Goal: Task Accomplishment & Management: Complete application form

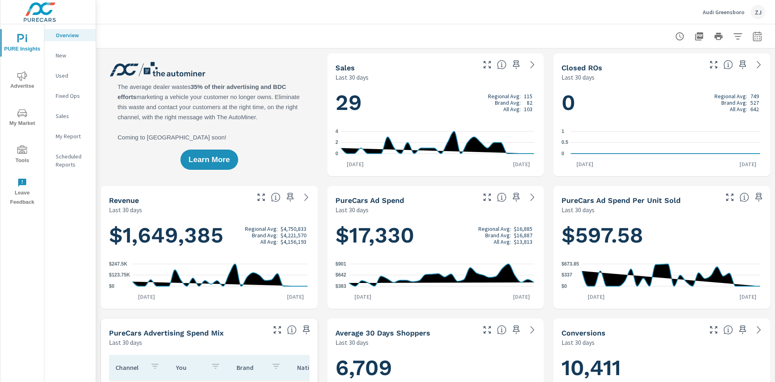
click at [21, 147] on icon "nav menu" at bounding box center [22, 150] width 10 height 10
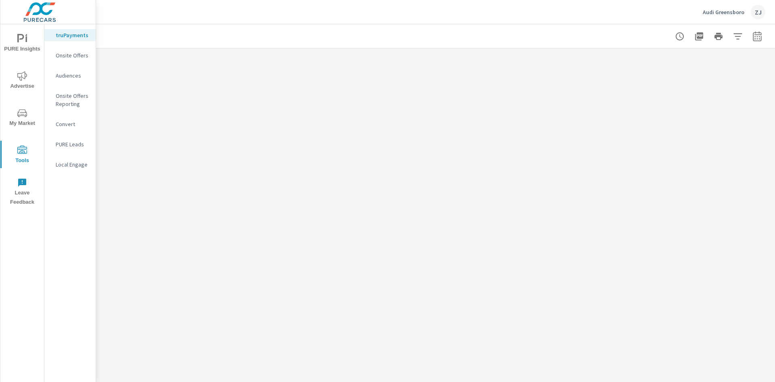
click at [74, 54] on p "Onsite Offers" at bounding box center [73, 55] width 34 height 8
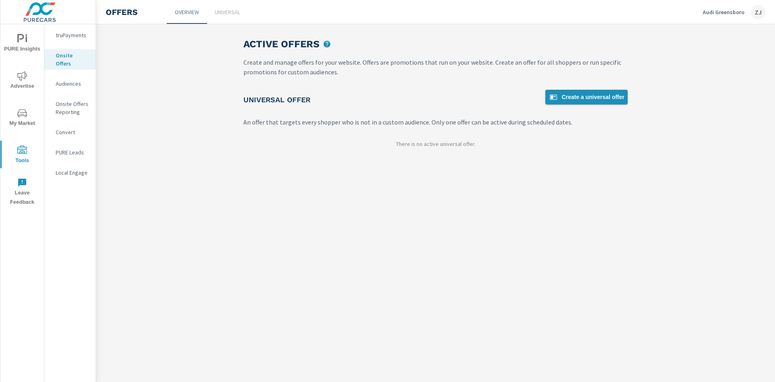
click at [586, 100] on span "Create a universal offer" at bounding box center [587, 97] width 76 height 10
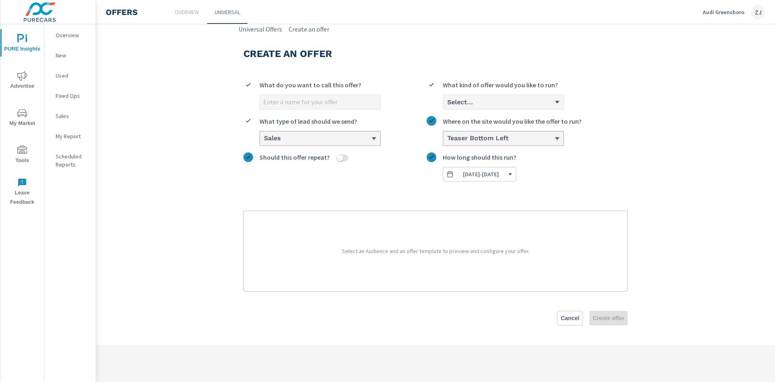
click at [303, 99] on input "What do you want to call this offer?" at bounding box center [320, 102] width 120 height 14
type input "Audi Q[DATE] Offer"
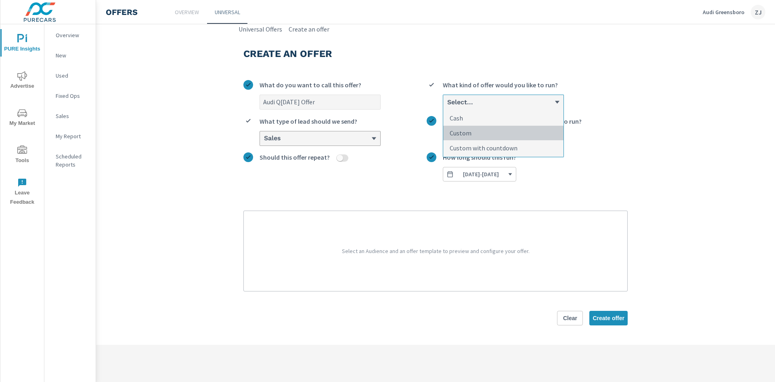
click at [479, 134] on li "Custom" at bounding box center [503, 133] width 120 height 15
click at [448, 106] on input "option Custom focused, 2 of 3. 3 results available. Use Up and Down to choose o…" at bounding box center [447, 102] width 1 height 7
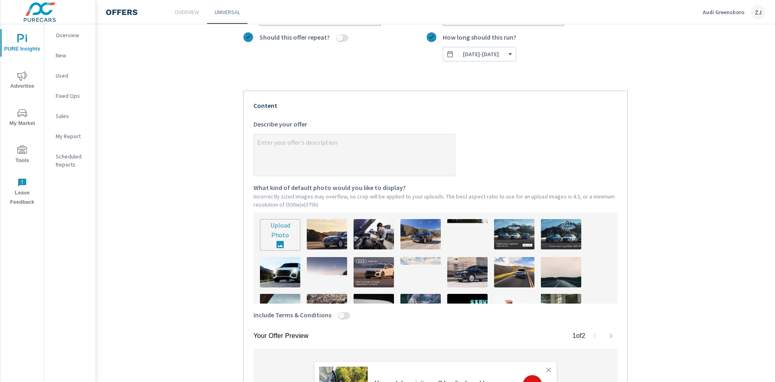
scroll to position [121, 0]
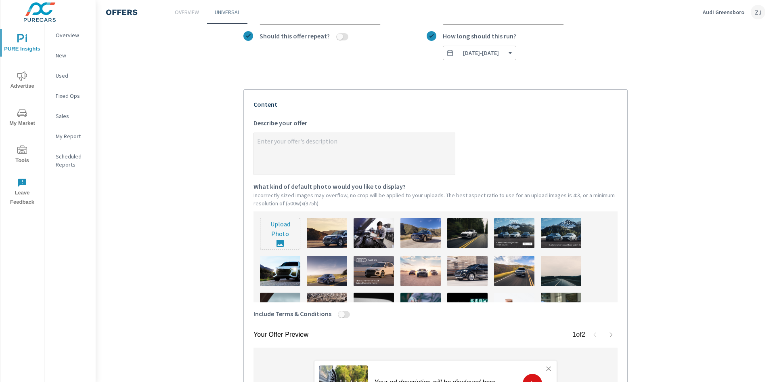
type textarea "x"
click at [355, 147] on textarea "x Describe your offer" at bounding box center [354, 154] width 201 height 40
type textarea "G"
type textarea "x"
type textarea "Ge"
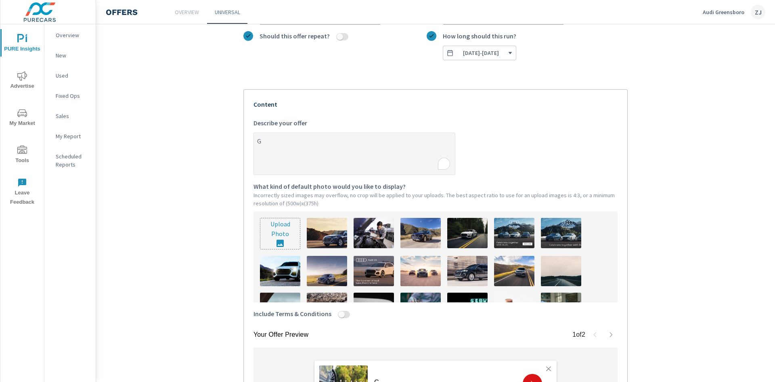
type textarea "x"
type textarea "Get"
type textarea "x"
type textarea "Get"
type textarea "x"
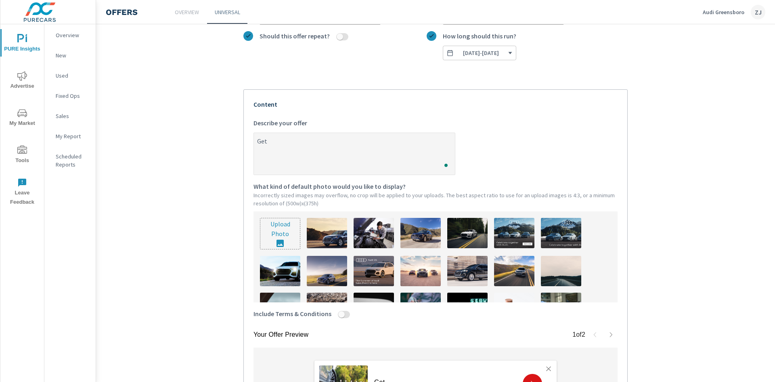
type textarea "Get u"
type textarea "x"
type textarea "Get up"
type textarea "x"
type textarea "Get up"
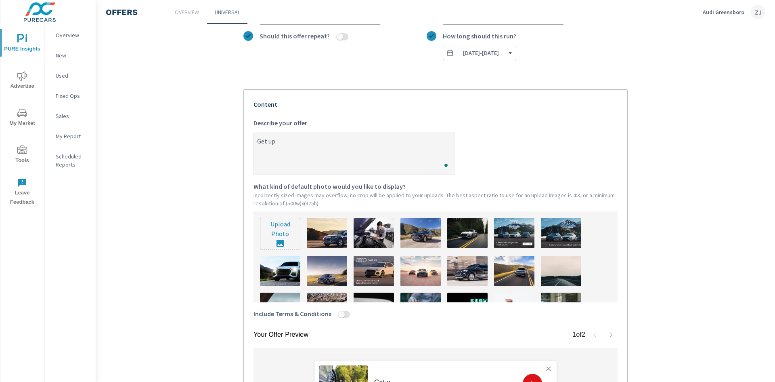
type textarea "x"
type textarea "Get up t"
type textarea "x"
type textarea "Get up to"
type textarea "x"
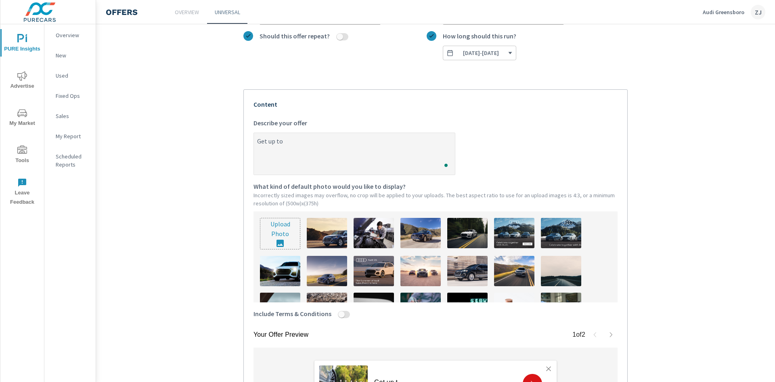
type textarea "Get up to"
type textarea "x"
type textarea "Get up to $"
type textarea "x"
type textarea "Get up to $7"
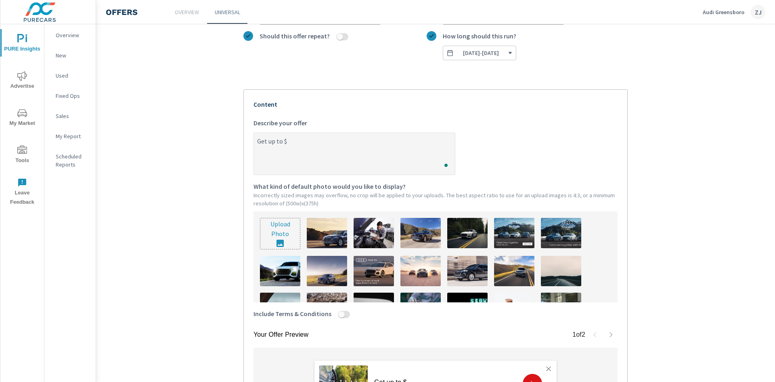
type textarea "x"
type textarea "Get up to $7,"
type textarea "x"
type textarea "Get up to $7,7"
type textarea "x"
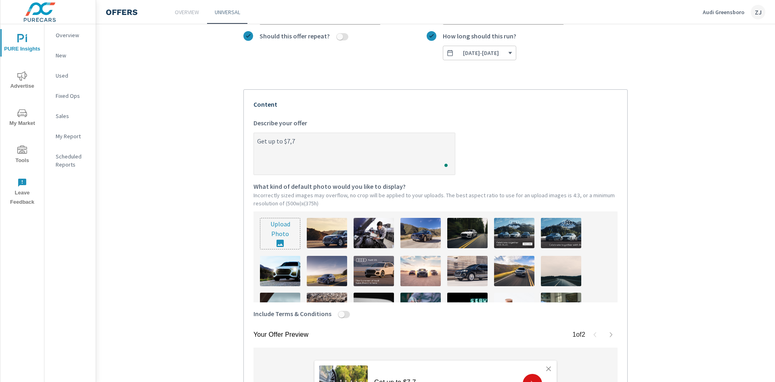
type textarea "Get up to $7,73"
type textarea "x"
type textarea "Get up to $7,735"
type textarea "x"
type textarea "Get up to $7,735"
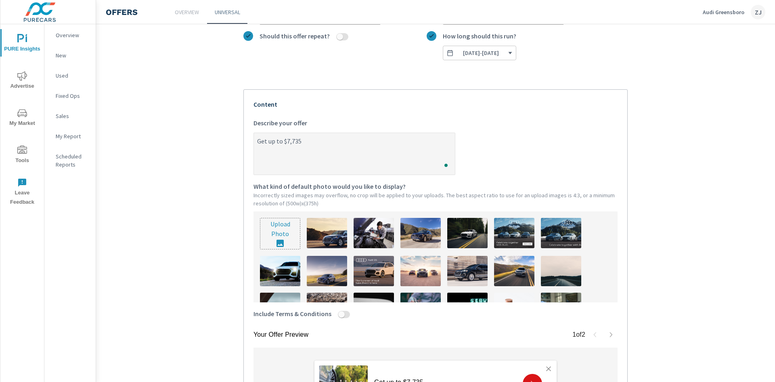
type textarea "x"
type textarea "Get up to $7,735 o"
type textarea "x"
type textarea "Get up to $7,735 of"
type textarea "x"
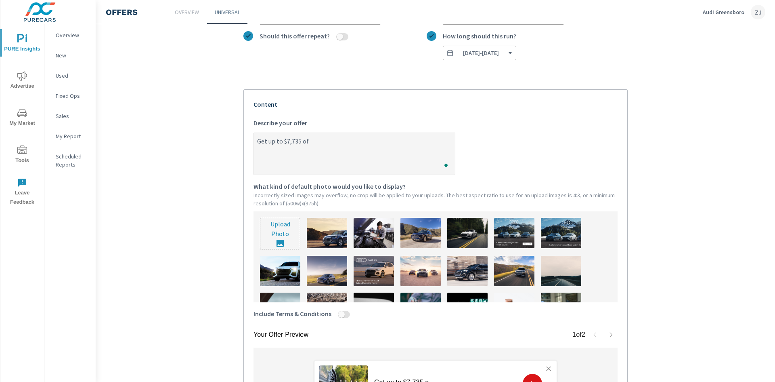
type textarea "Get up to $7,735 off"
type textarea "x"
type textarea "Get up to $7,735 off"
type textarea "x"
type textarea "Get up to $7,735 off M"
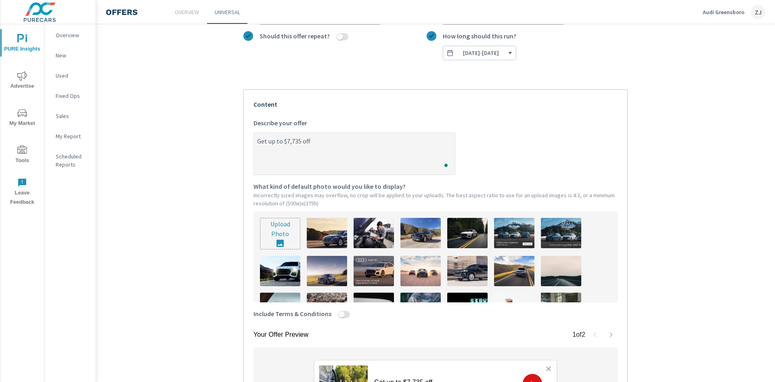
type textarea "x"
type textarea "Get up to $7,735 off MS"
type textarea "x"
type textarea "Get up to $7,735 off MSR"
type textarea "x"
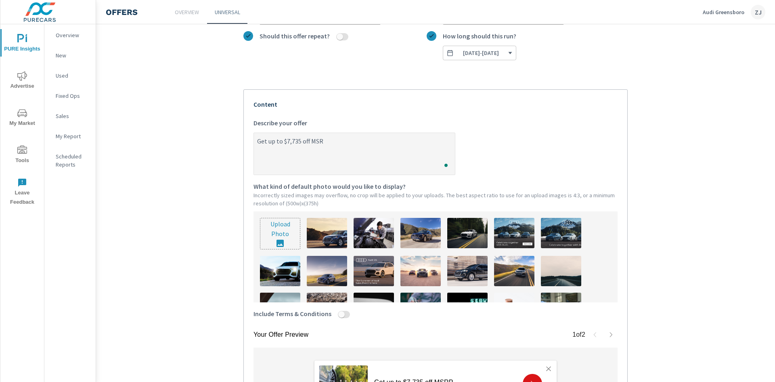
type textarea "Get up to $7,735 off MSRP"
type textarea "x"
type textarea "Get up to $7,735 off MSRP"
type textarea "x"
type textarea "Get up to $7,735 off MSRP o"
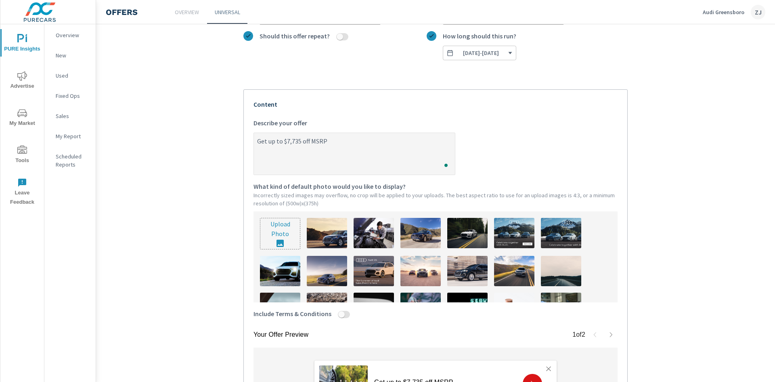
type textarea "x"
type textarea "Get up to $7,735 off MSRP on"
type textarea "x"
type textarea "Get up to $7,735 off MSRP on"
type textarea "x"
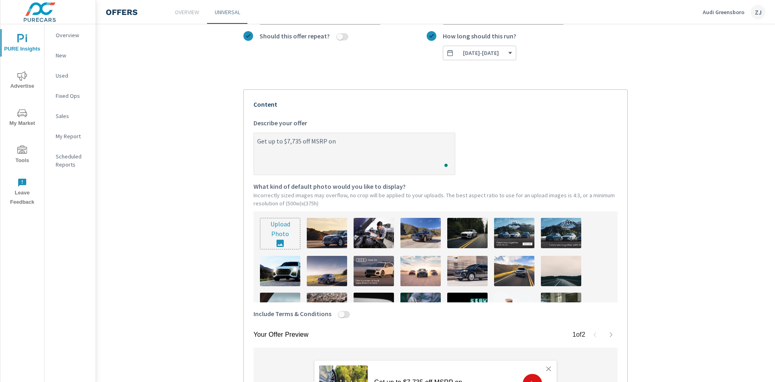
type textarea "Get up to $7,735 off MSRP on a"
type textarea "x"
type textarea "Get up to $7,735 off MSRP on a"
type textarea "x"
type textarea "Get up to $7,735 off MSRP on a n"
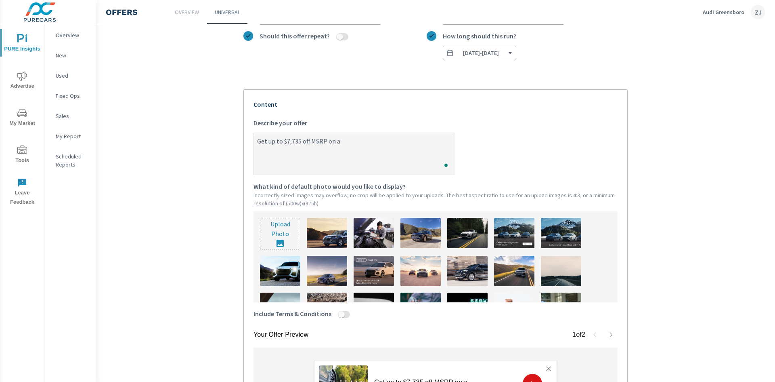
type textarea "x"
type textarea "Get up to $7,735 off MSRP on a ne"
type textarea "x"
type textarea "Get up to $7,735 off MSRP on a new"
type textarea "x"
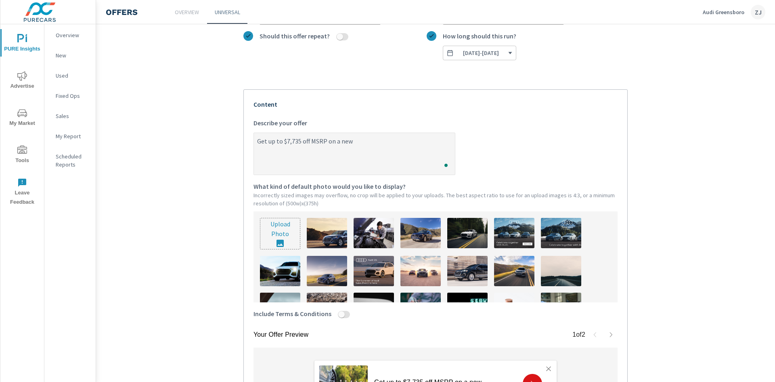
type textarea "Get up to $7,735 off MSRP on a new"
type textarea "x"
type textarea "Get up to $7,735 off MSRP on a new 2"
type textarea "x"
type textarea "Get up to $7,735 off MSRP on a new 20"
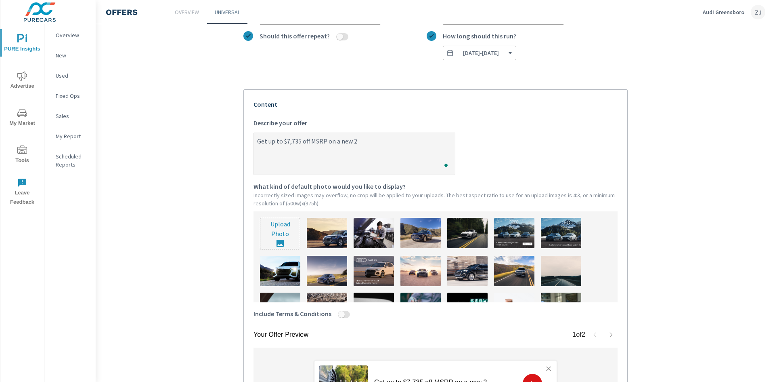
type textarea "x"
type textarea "Get up to $7,735 off MSRP on a new 202"
type textarea "x"
type textarea "Get up to $7,735 off MSRP on a new 2025"
type textarea "x"
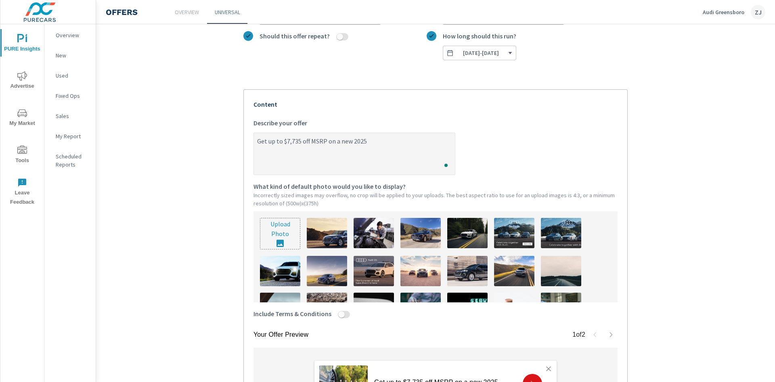
type textarea "Get up to $7,735 off MSRP on a new 2025"
type textarea "x"
type textarea "Get up to $7,735 off MSRP on a new 2025 A"
type textarea "x"
type textarea "Get up to $7,735 off MSRP on a new 2025 Au"
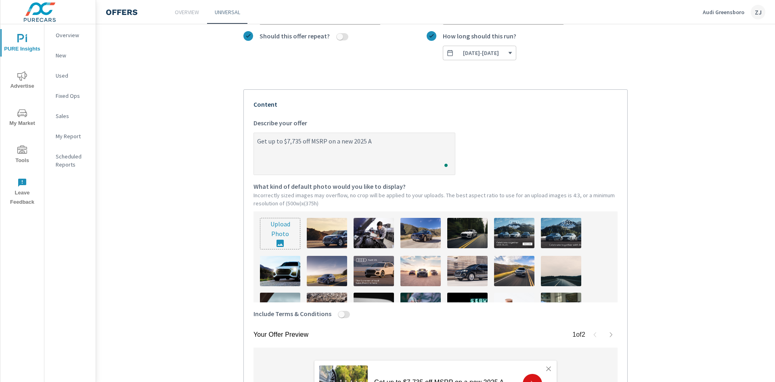
type textarea "x"
type textarea "Get up to $7,735 off MSRP on a new 2025 Aud"
type textarea "x"
type textarea "Get up to $7,735 off MSRP on a new 2025 Audi"
type textarea "x"
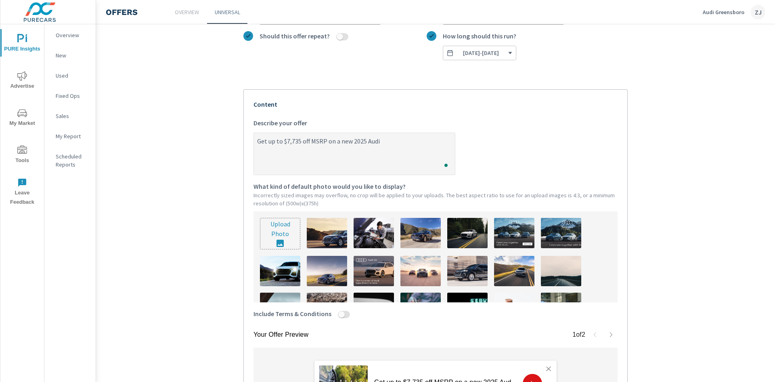
type textarea "Get up to $7,735 off MSRP on a new 2025 Audi"
type textarea "x"
type textarea "Get up to $7,735 off MSRP on a new 2025 Audi Q"
type textarea "x"
type textarea "Get up to $7,735 off MSRP on a new 2025 Audi Q7"
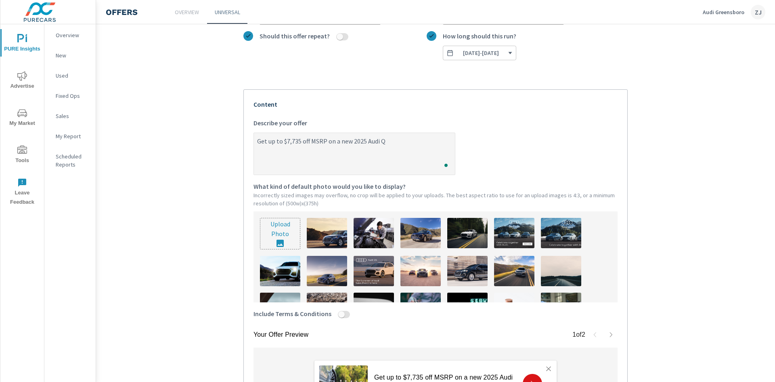
type textarea "x"
type textarea "Get up to $7,735 off MSRP on a new 2025 Audi Q7"
type textarea "x"
type textarea "Get up to $7,735 off MSRP on a new 2025 Audi Q7"
type textarea "x"
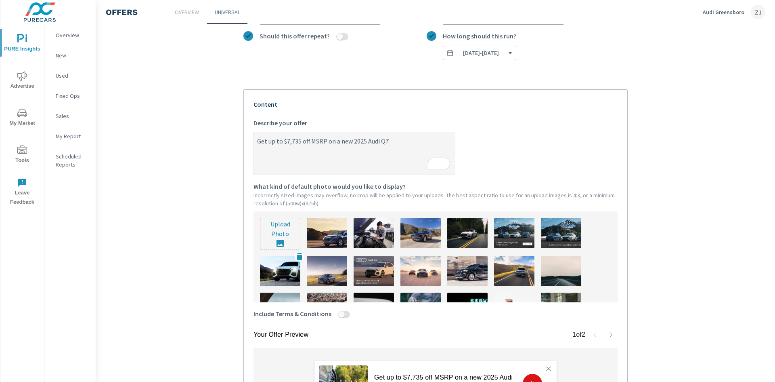
type textarea "Get up to $7,735 off MSRP on a new 2025 Audi Q7"
click at [288, 270] on img at bounding box center [280, 271] width 40 height 30
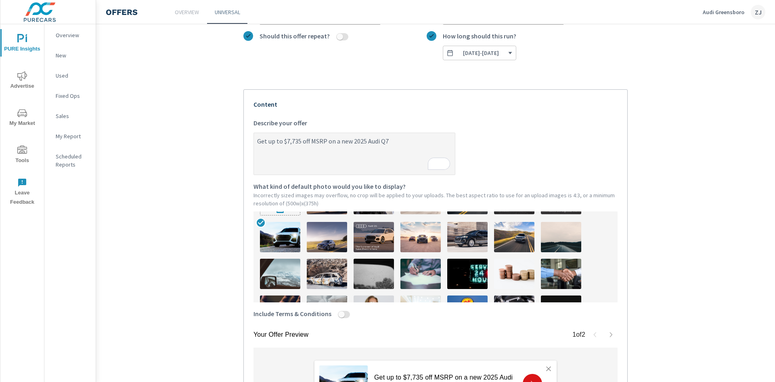
scroll to position [0, 0]
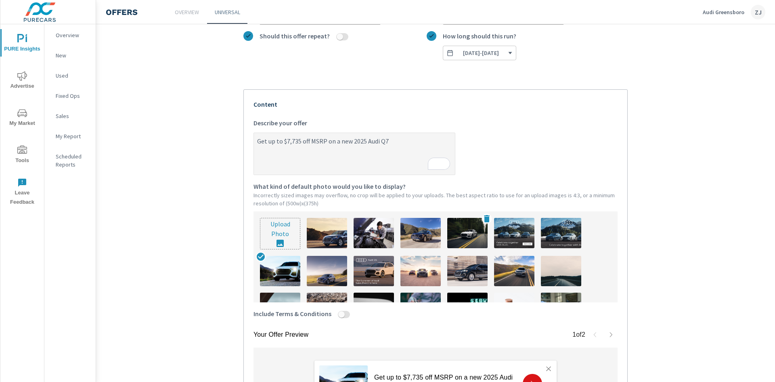
click at [470, 237] on img at bounding box center [468, 233] width 40 height 30
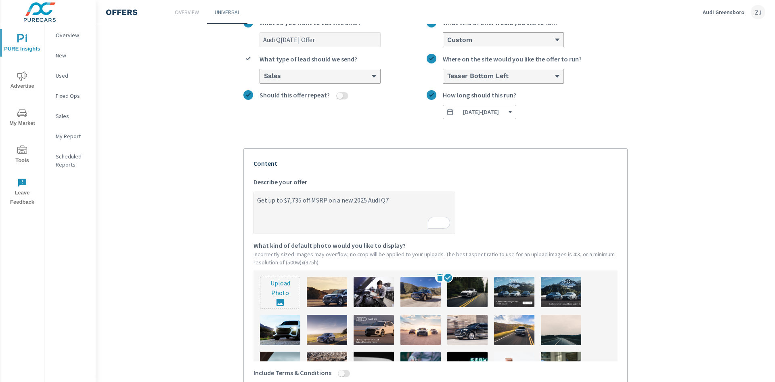
scroll to position [40, 0]
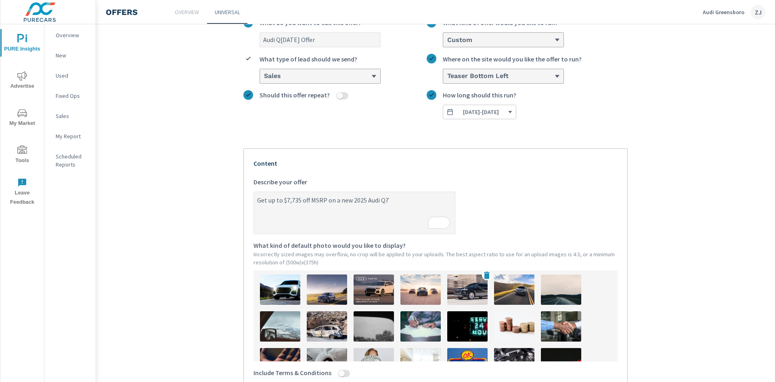
click at [468, 294] on img at bounding box center [468, 289] width 40 height 30
type textarea "x"
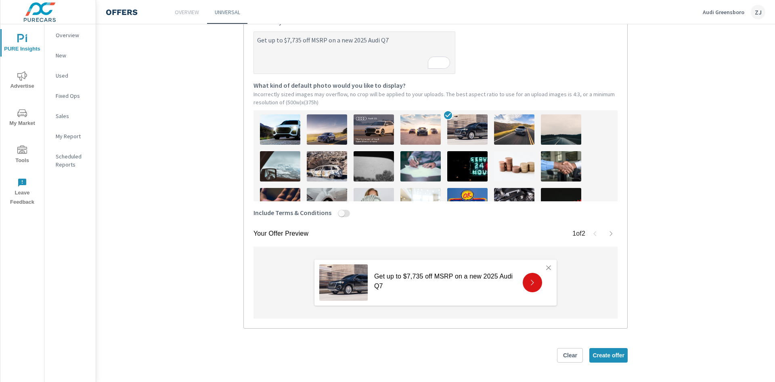
click at [343, 213] on input "Include Terms & Conditions" at bounding box center [341, 213] width 19 height 7
checkbox input "true"
type textarea "x"
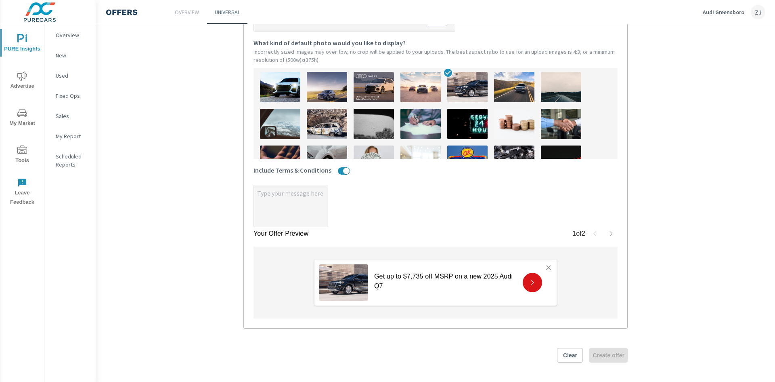
scroll to position [266, 0]
type textarea "x"
click at [298, 208] on textarea "x" at bounding box center [291, 206] width 74 height 40
paste textarea "Audi of America, Inc. will pay a $5,500 customer bonus when you purchase or lea…"
type textarea "x"
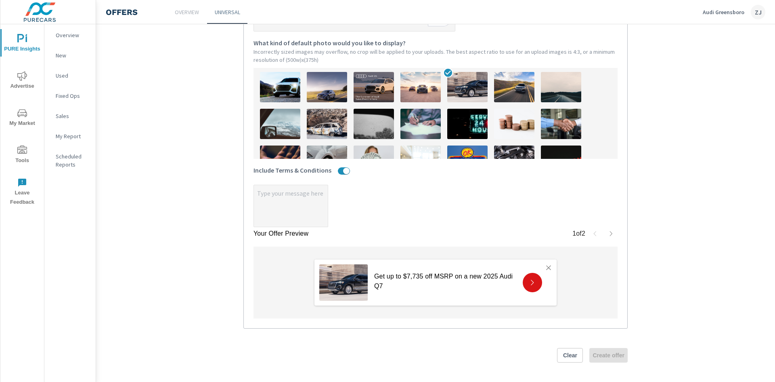
type textarea "Audi of America, Inc. will pay a $5,500 customer bonus when you purchase or lea…"
type textarea "x"
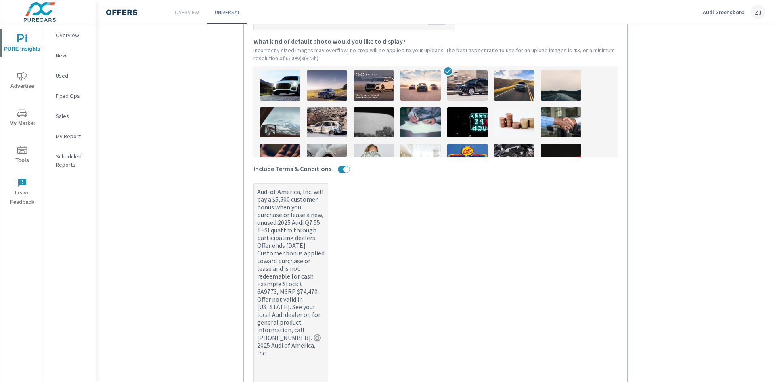
scroll to position [424, 0]
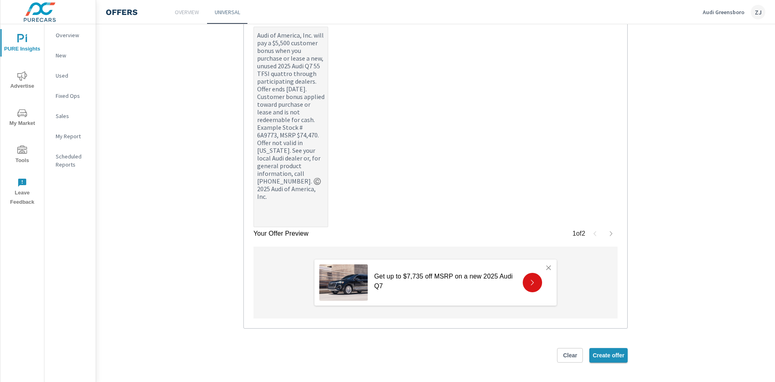
type textarea "Audi of America, Inc. will pay a $5,500 customer bonus when you purchase or lea…"
type textarea "x"
click at [615, 359] on button "Create offer" at bounding box center [609, 355] width 38 height 15
type textarea "x"
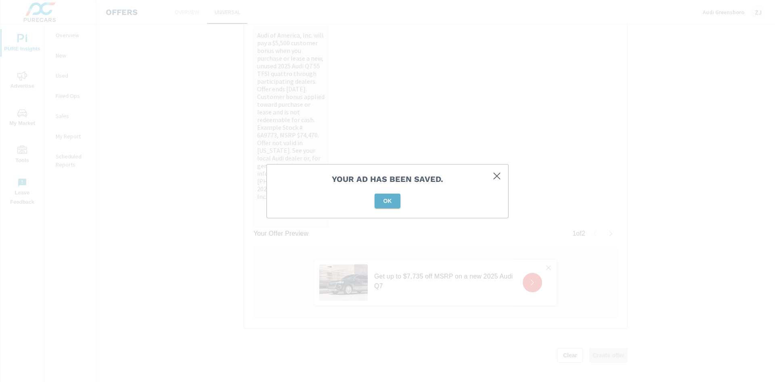
click at [391, 197] on span "OK" at bounding box center [387, 200] width 19 height 7
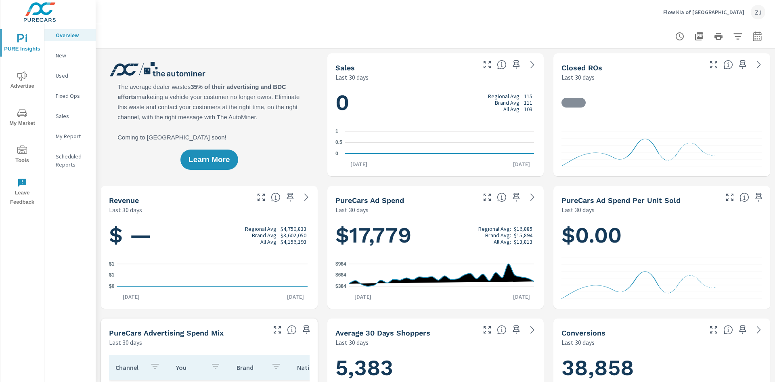
click at [19, 155] on icon "nav menu" at bounding box center [22, 150] width 10 height 10
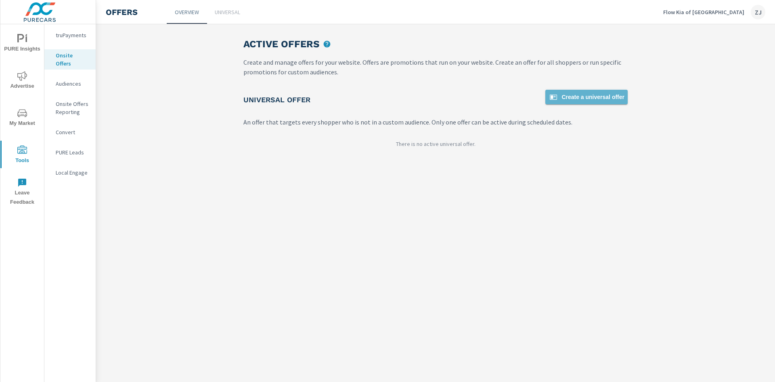
click at [592, 97] on span "Create a universal offer" at bounding box center [587, 97] width 76 height 10
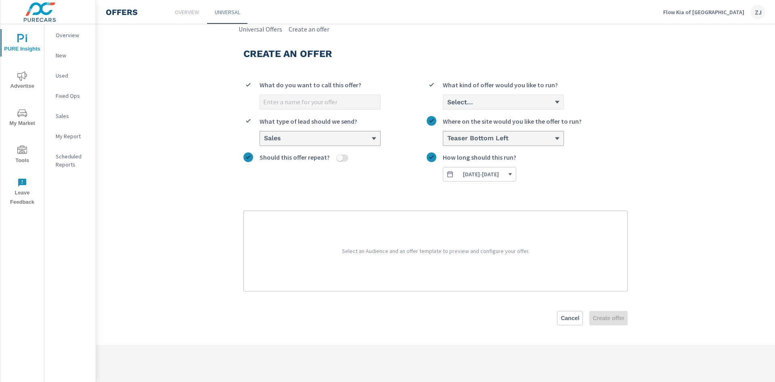
click at [319, 104] on input "What do you want to call this offer?" at bounding box center [320, 102] width 120 height 14
type input "September 2025 Carnival Lease"
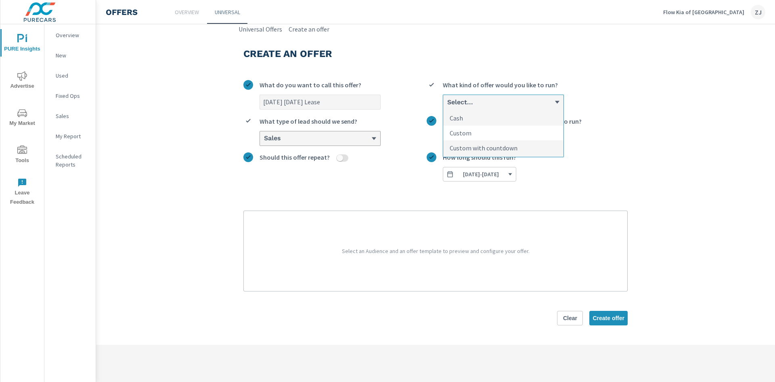
click at [487, 130] on li "Custom" at bounding box center [503, 133] width 120 height 15
click at [448, 106] on input "option Custom focused, 2 of 3. 3 results available. Use Up and Down to choose o…" at bounding box center [447, 102] width 1 height 7
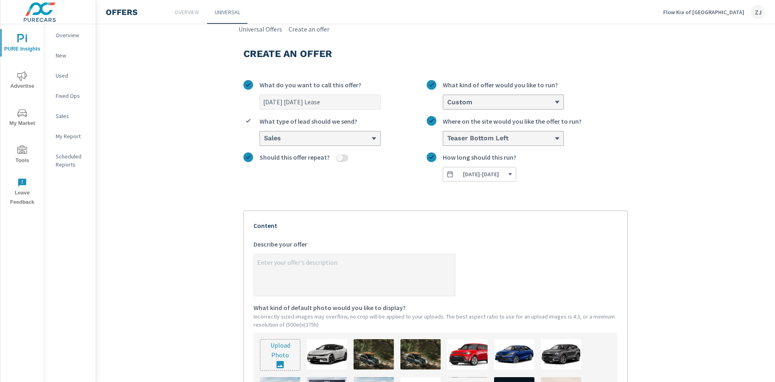
scroll to position [162, 0]
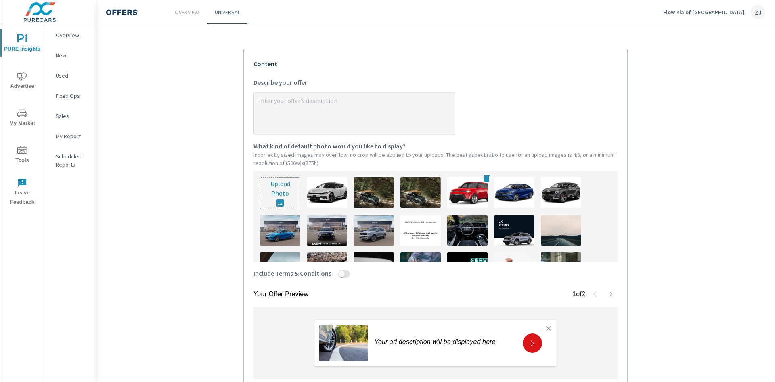
click at [459, 196] on img at bounding box center [468, 192] width 40 height 30
type textarea "x"
click at [331, 117] on textarea "x Describe your offer" at bounding box center [354, 114] width 201 height 40
type textarea "L"
type textarea "x"
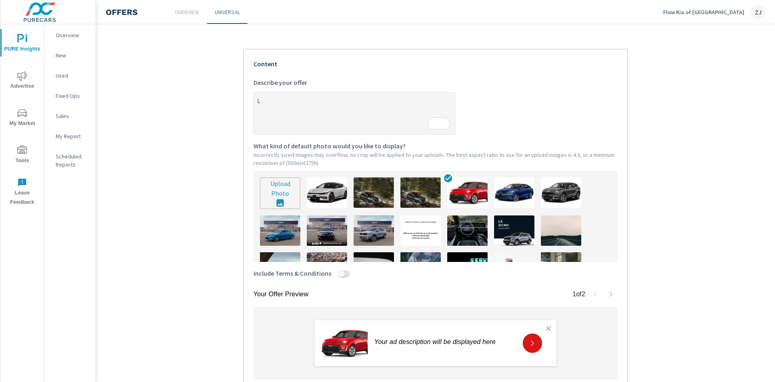
type textarea "Le"
type textarea "x"
type textarea "Lea"
type textarea "x"
type textarea "Leas"
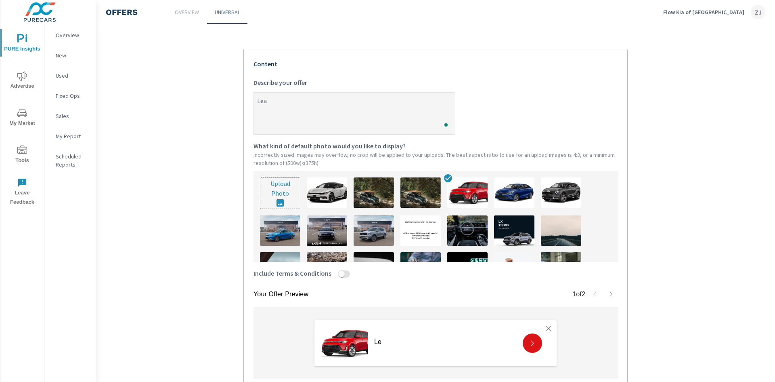
type textarea "x"
type textarea "Lease"
type textarea "x"
type textarea "Lease"
type textarea "x"
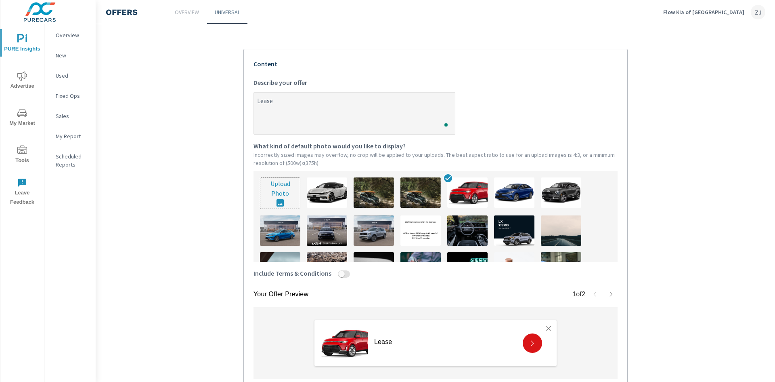
type textarea "Lease a"
type textarea "x"
type textarea "Lease a"
type textarea "x"
type textarea "Lease a n"
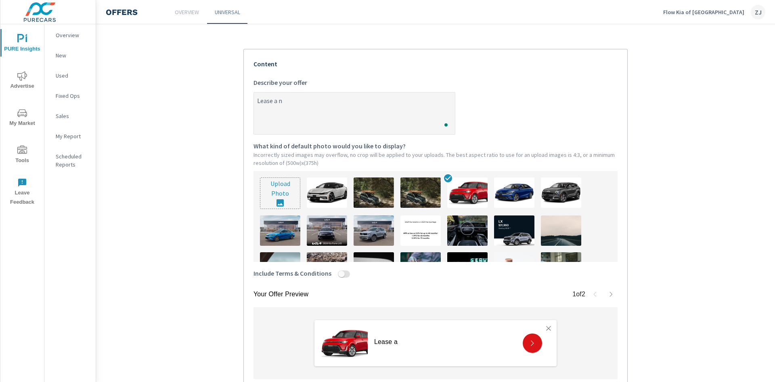
type textarea "x"
type textarea "Lease a ne"
type textarea "x"
type textarea "Lease a new"
type textarea "x"
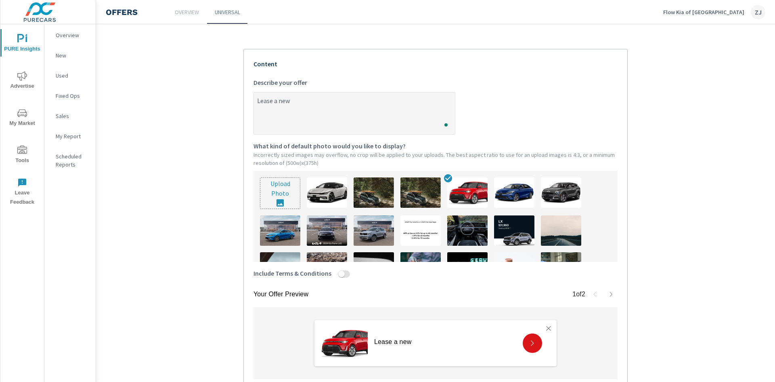
type textarea "Lease a new"
type textarea "x"
type textarea "Lease a new 2"
type textarea "x"
type textarea "Lease a new 20"
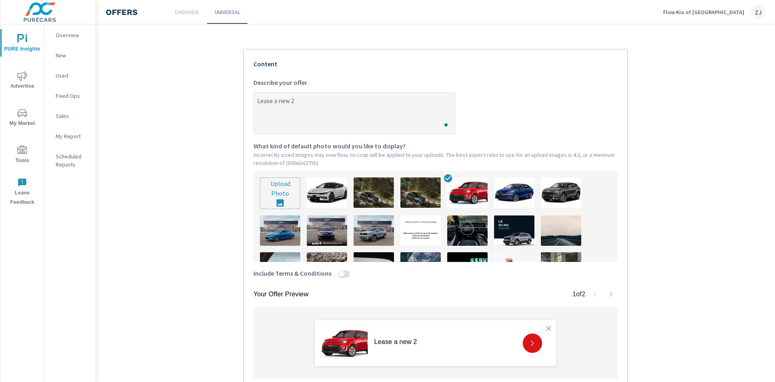
type textarea "x"
type textarea "Lease a new 202"
type textarea "x"
type textarea "Lease a new 2025"
type textarea "x"
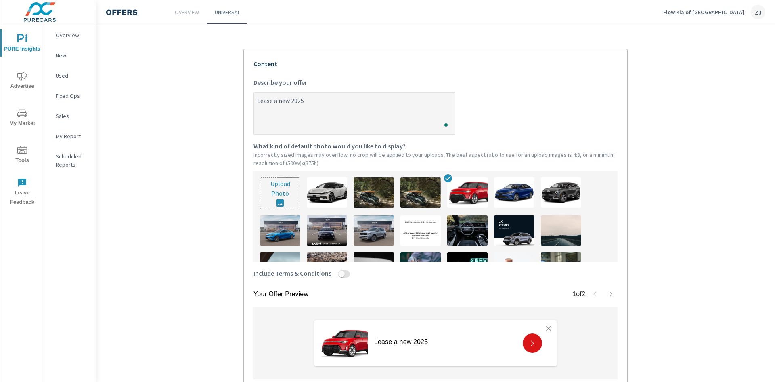
type textarea "Lease a new 2025"
type textarea "x"
type textarea "Lease a new 2025 K"
type textarea "x"
type textarea "Lease a new 2025 Ki"
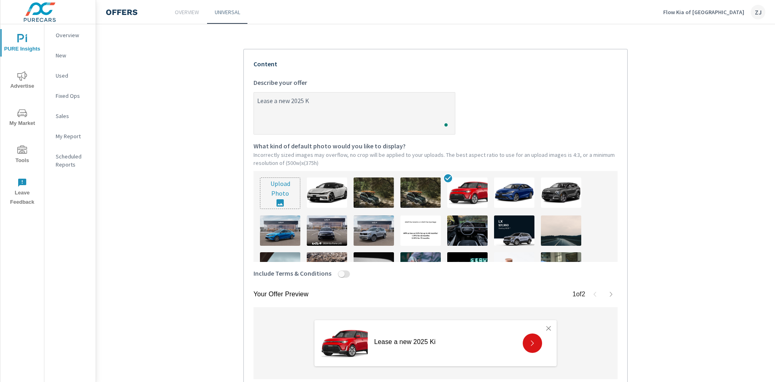
type textarea "x"
type textarea "Lease a new 2025 Kia"
type textarea "x"
type textarea "Lease a new 2025 Kia"
type textarea "x"
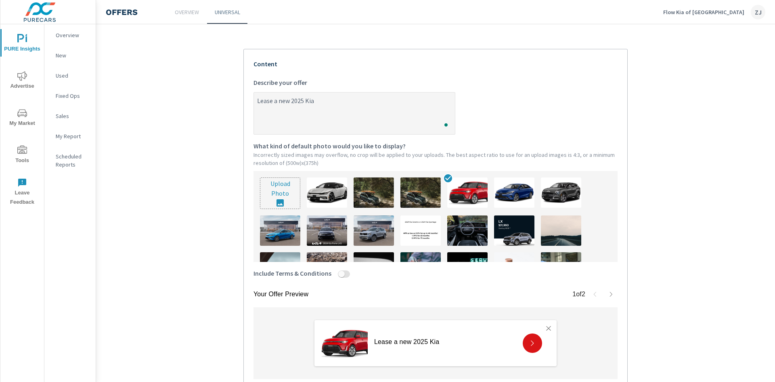
type textarea "Lease a new 2025 Kia C"
type textarea "x"
type textarea "Lease a new 2025 Kia Ca"
type textarea "x"
type textarea "Lease a new 2025 Kia Car"
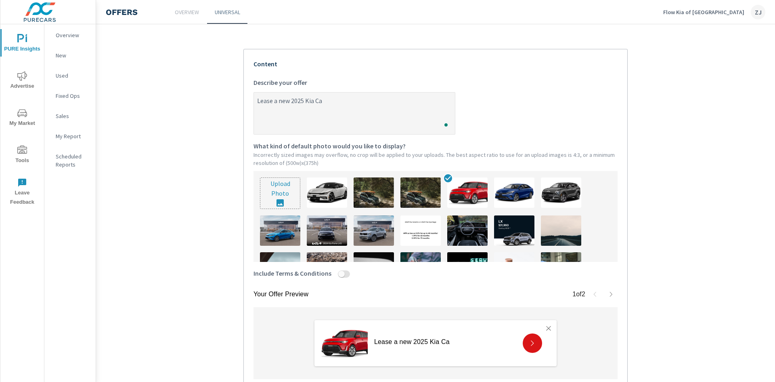
type textarea "x"
type textarea "Lease a new 2025 Kia Ca"
type textarea "x"
type textarea "Lease a new 2025 Kia C"
type textarea "x"
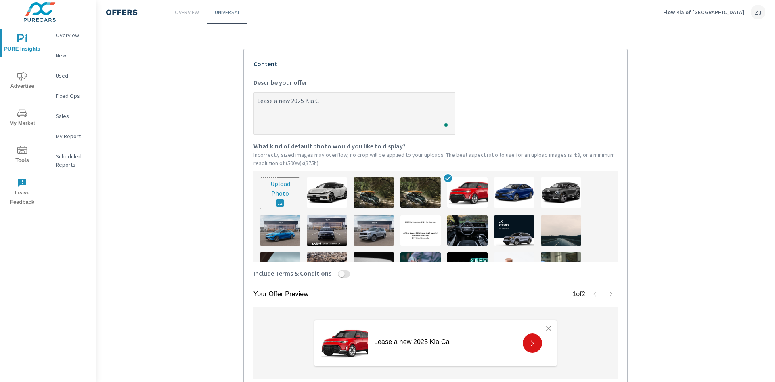
type textarea "Lease a new 2025 Kia"
type textarea "x"
type textarea "Lease a new 2025 Kia"
type textarea "x"
type textarea "Lease a new 2025 Ki"
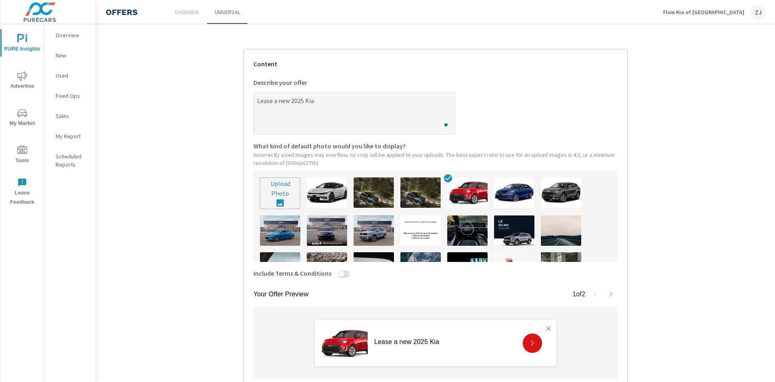
type textarea "x"
type textarea "Lease a new 2025 K"
type textarea "x"
type textarea "Lease a new 2025"
type textarea "x"
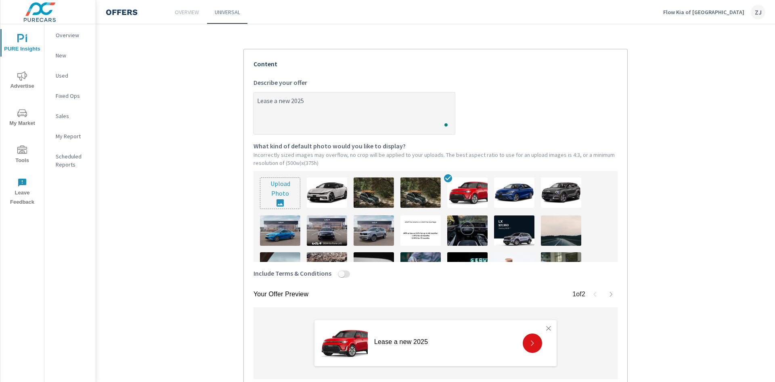
type textarea "Lease a new 2025"
type textarea "x"
type textarea "Lease a new 202"
type textarea "x"
type textarea "Lease a new 2026"
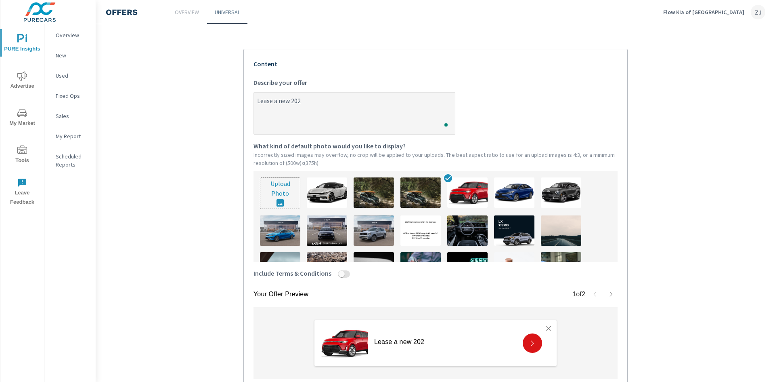
type textarea "x"
type textarea "Lease a new 2026"
type textarea "x"
type textarea "Lease a new 2026 K"
type textarea "x"
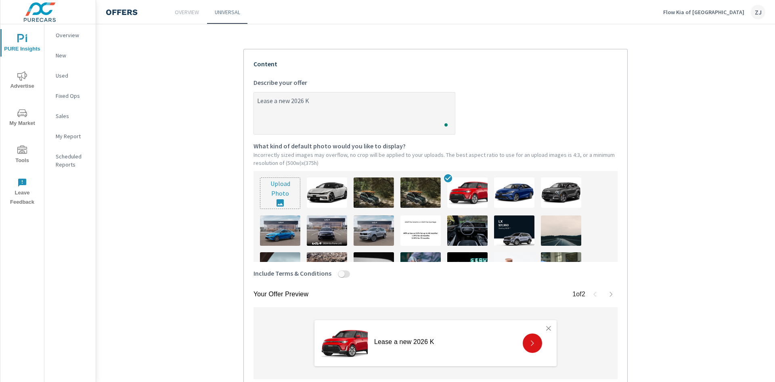
type textarea "Lease a new 2026 Ki"
type textarea "x"
type textarea "Lease a new 2026 Kia"
type textarea "x"
type textarea "Lease a new 2026 Kia"
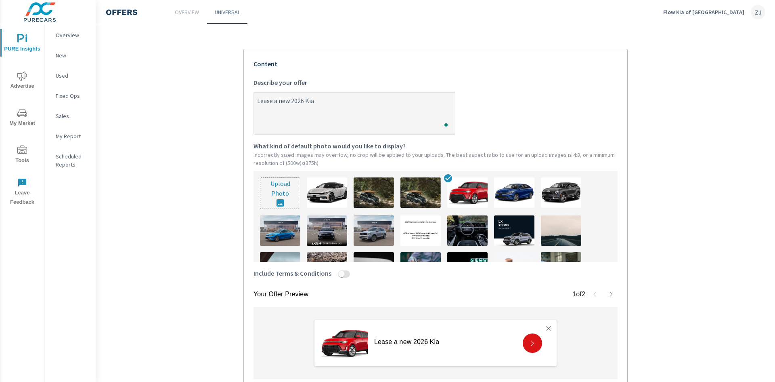
type textarea "x"
type textarea "Lease a new 2026 Kia C"
type textarea "x"
type textarea "Lease a new 2026 Kia Ca"
type textarea "x"
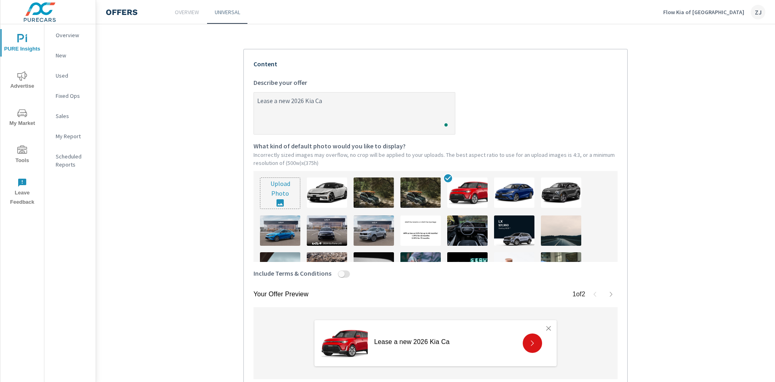
type textarea "Lease a new 2026 Kia Car"
type textarea "x"
type textarea "Lease a new 2026 Kia Carn"
type textarea "x"
type textarea "Lease a new 2026 Kia Carni"
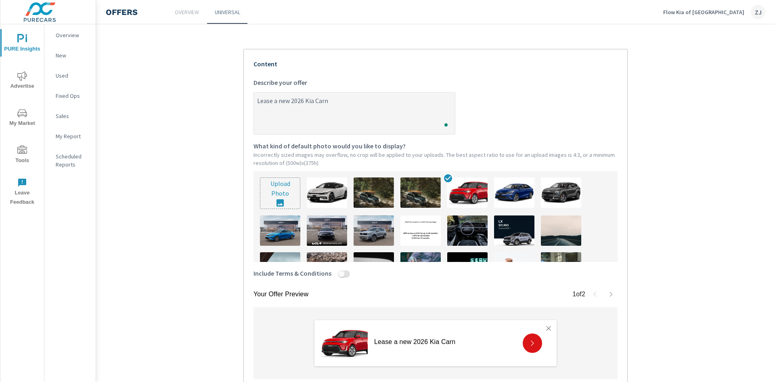
type textarea "x"
type textarea "Lease a new 2026 Kia Carniv"
type textarea "x"
type textarea "Lease a new 2026 Kia Carniva"
type textarea "x"
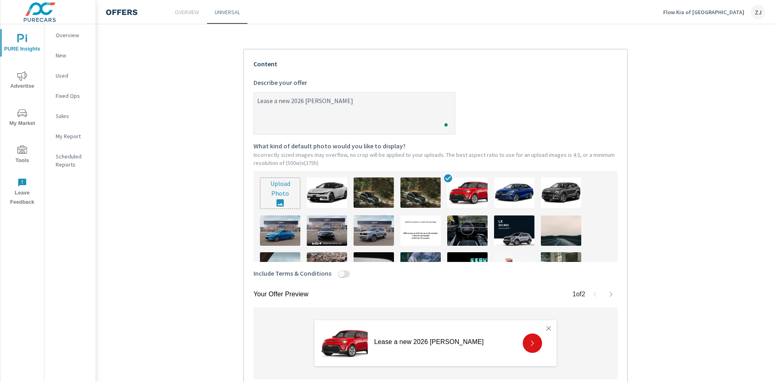
type textarea "Lease a new 2026 Kia Carnival"
type textarea "x"
type textarea "Lease a new 2026 Kia Carnival"
type textarea "x"
type textarea "Lease a new 2026 Kia Carnival f"
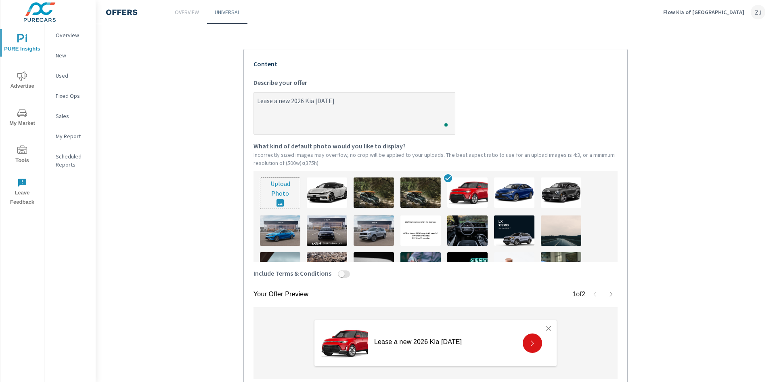
type textarea "x"
type textarea "Lease a new 2026 Kia Carnival fo"
type textarea "x"
type textarea "Lease a new 2026 Kia Carnival fo"
type textarea "x"
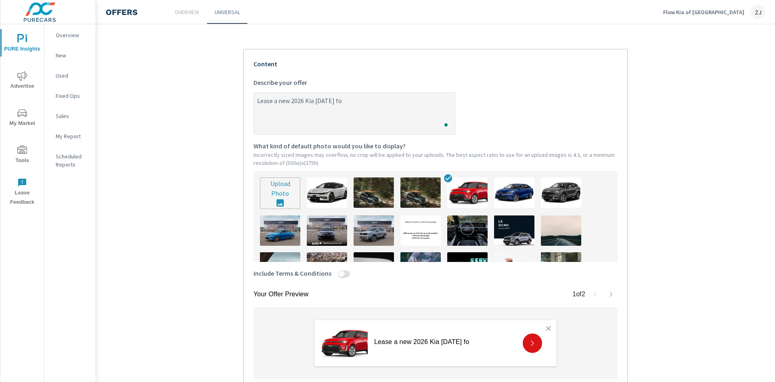
type textarea "Lease a new 2026 Kia Carnival fo r"
type textarea "x"
type textarea "Lease a new 2026 Kia Carnival fo r"
type textarea "x"
click at [356, 102] on textarea "Lease a new 2026 Kia Carnival fo r" at bounding box center [354, 114] width 201 height 40
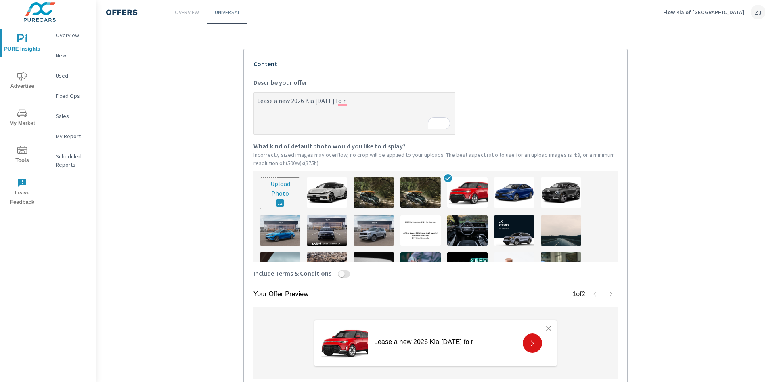
type textarea "Lease a new 2026 Kia Carnival fo"
type textarea "x"
type textarea "Lease a new 2026 Kia Carnival fo"
type textarea "x"
type textarea "Lease a new 2026 Kia Carnival for"
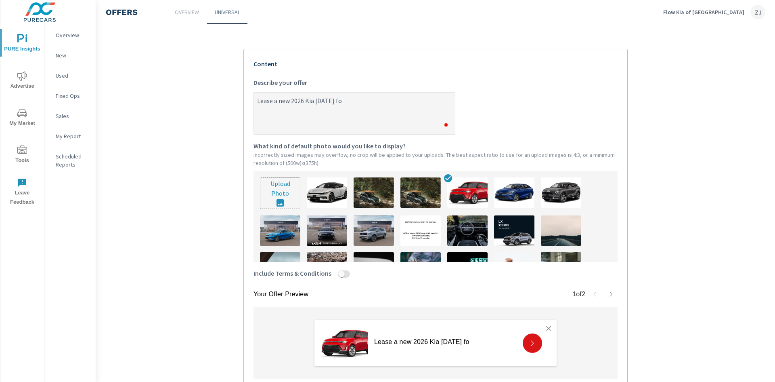
type textarea "x"
type textarea "Lease a new 2026 Kia Carnival for"
type textarea "x"
type textarea "Lease a new 2026 Kia Carnival for $"
type textarea "x"
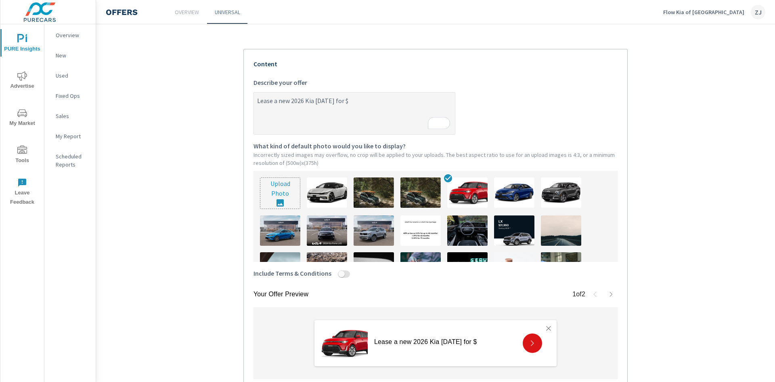
type textarea "Lease a new 2026 Kia Carnival for $4"
type textarea "x"
type textarea "Lease a new 2026 Kia Carnival for $41"
type textarea "x"
type textarea "Lease a new 2026 Kia Carnival for $419"
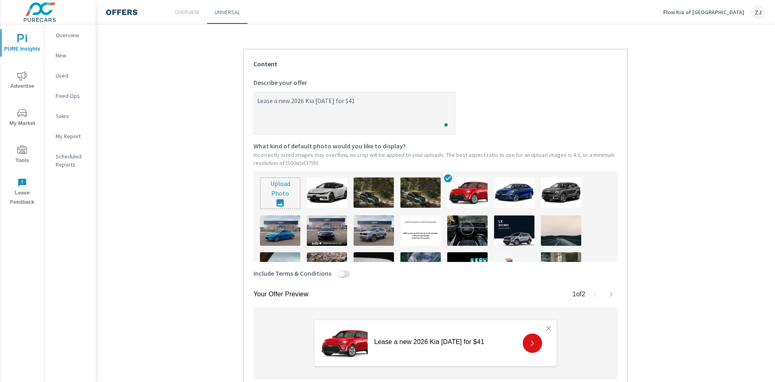
type textarea "x"
type textarea "Lease a new 2026 Kia Carnival for $419/"
type textarea "x"
type textarea "Lease a new 2026 Kia Carnival for $419/m"
type textarea "x"
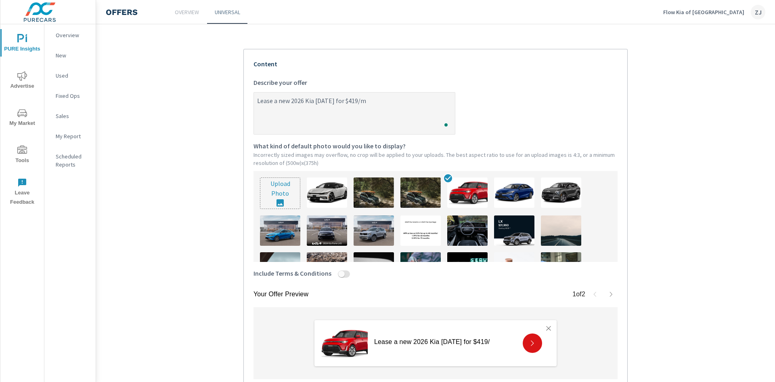
type textarea "Lease a new 2026 Kia Carnival for $419/mo"
type textarea "x"
type textarea "Lease a new 2026 Kia Carnival for $419/mon"
type textarea "x"
type textarea "Lease a new 2026 Kia Carnival for $419/mont"
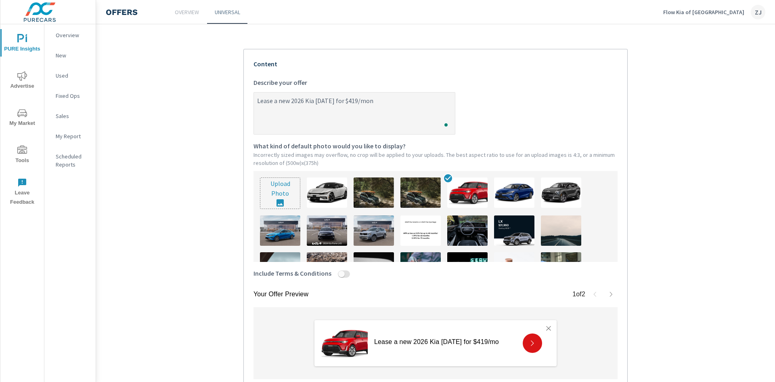
type textarea "x"
type textarea "Lease a new 2026 Kia Carnival for $419/month"
type textarea "x"
type textarea "Lease a new 2026 Kia Carnival for $419/month"
type textarea "x"
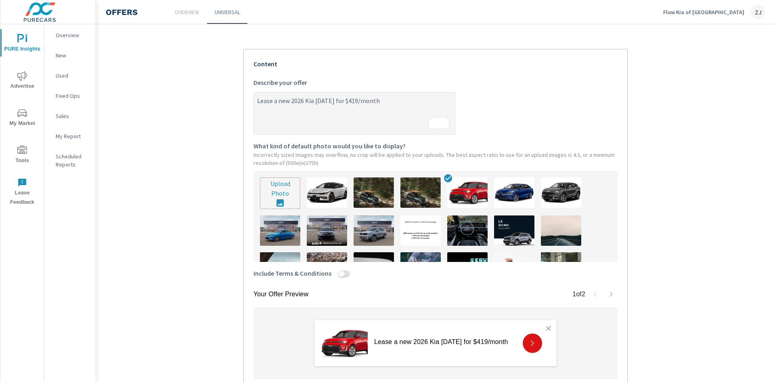
type textarea "Lease a new 2026 Kia Carnival for $419/month f"
type textarea "x"
type textarea "Lease a new 2026 Kia Carnival for $419/month fo"
type textarea "x"
type textarea "Lease a new 2026 Kia Carnival for $419/month for"
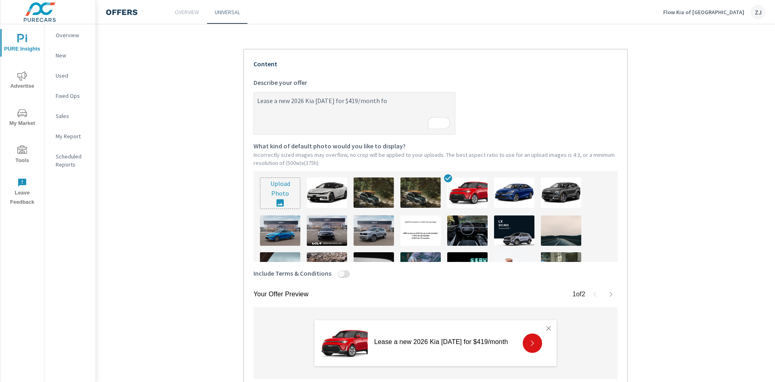
type textarea "x"
type textarea "Lease a new 2026 Kia Carnival for $419/month for"
type textarea "x"
type textarea "Lease a new 2026 Kia Carnival for $419/month for 3"
type textarea "x"
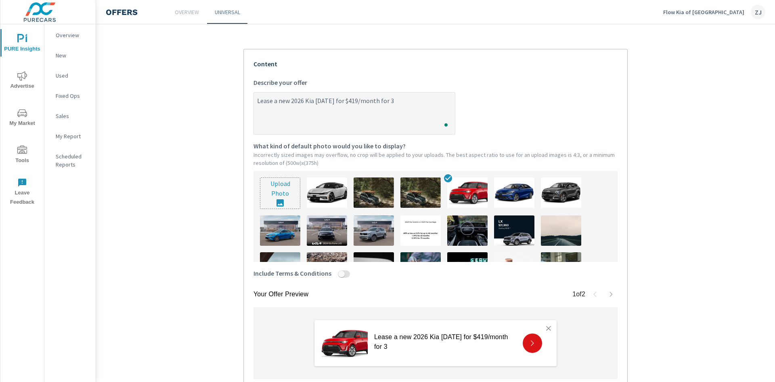
type textarea "Lease a new 2026 Kia Carnival for $419/month for 36"
type textarea "x"
type textarea "Lease a new 2026 Kia Carnival for $419/month for 36"
type textarea "x"
type textarea "Lease a new 2026 Kia Carnival for $419/month for 36 m"
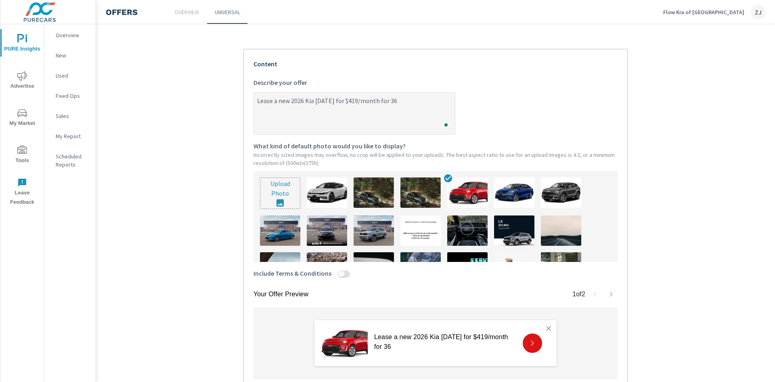
type textarea "x"
type textarea "Lease a new 2026 Kia Carnival for $419/month for 36 mo"
type textarea "x"
type textarea "Lease a new 2026 Kia Carnival for $419/month for 36 mon"
type textarea "x"
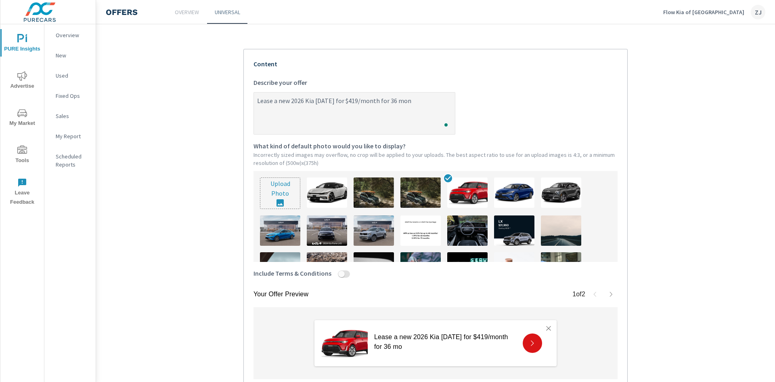
type textarea "Lease a new 2026 Kia Carnival for $419/month for 36 mont"
type textarea "x"
type textarea "Lease a new 2026 Kia Carnival for $419/month for 36 month"
type textarea "x"
type textarea "Lease a new 2026 Kia Carnival for $419/month for 36 months"
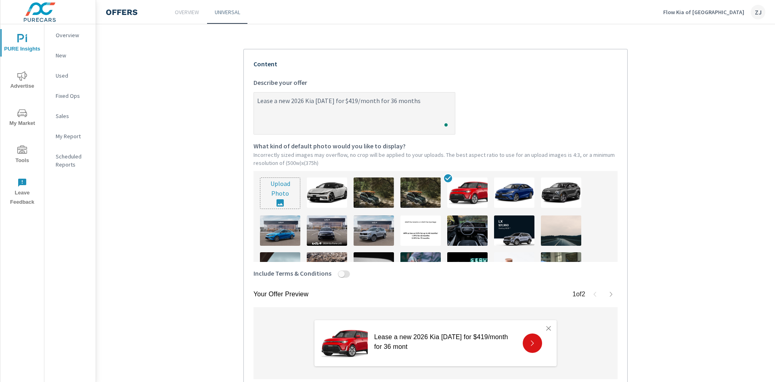
type textarea "x"
type textarea "Lease a new 2026 Kia Carnival for $419/month for 36 months a"
type textarea "x"
type textarea "Lease a new 2026 Kia Carnival for $419/month for 36 months an"
type textarea "x"
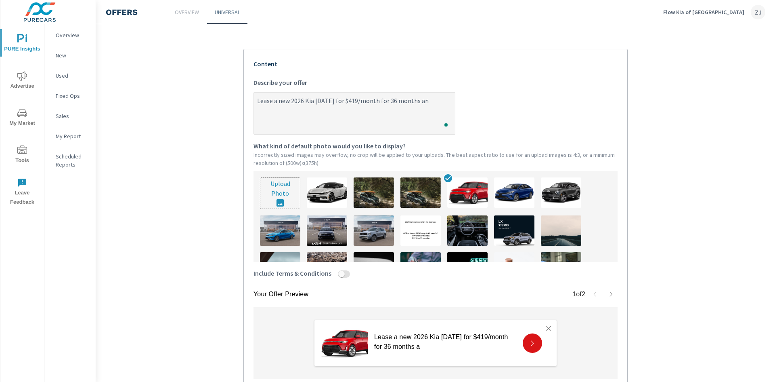
type textarea "Lease a new 2026 Kia Carnival for $419/month for 36 months and"
type textarea "x"
type textarea "Lease a new 2026 Kia Carnival for $419/month for 36 months and"
type textarea "x"
type textarea "Lease a new 2026 Kia Carnival for $419/month for 36 months and $"
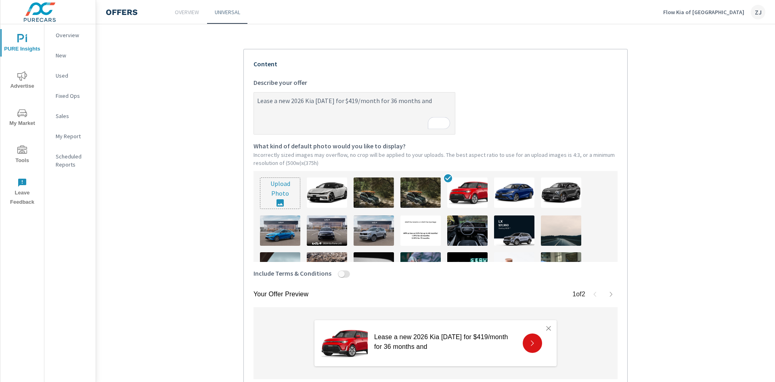
type textarea "x"
type textarea "Lease a new 2026 Kia Carnival for $419/month for 36 months and $3"
type textarea "x"
type textarea "Lease a new 2026 Kia Carnival for $419/month for 36 months and $3,"
type textarea "x"
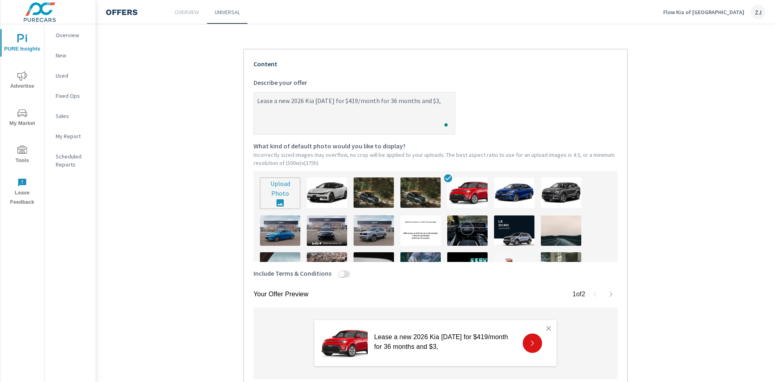
type textarea "Lease a new 2026 Kia Carnival for $419/month for 36 months and $3,9"
type textarea "x"
type textarea "Lease a new 2026 Kia Carnival for $419/month for 36 months and $3,99"
type textarea "x"
type textarea "Lease a new 2026 Kia Carnival for $419/month for 36 months and $3,999"
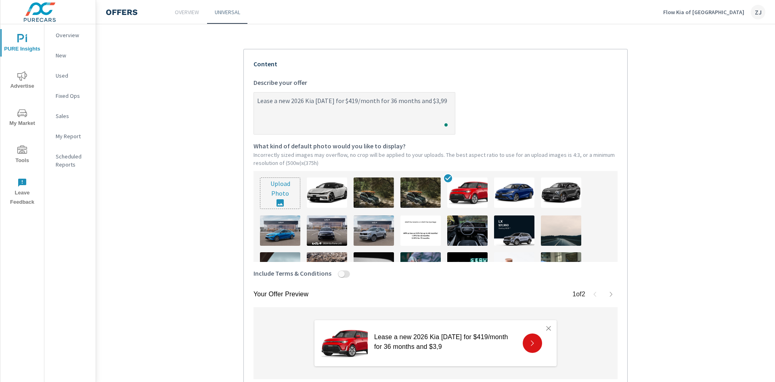
type textarea "x"
type textarea "Lease a new 2026 Kia Carnival for $419/month for 36 months and $3,999"
type textarea "x"
type textarea "Lease a new 2026 Kia Carnival for $419/month for 36 months and $3,999 d"
type textarea "x"
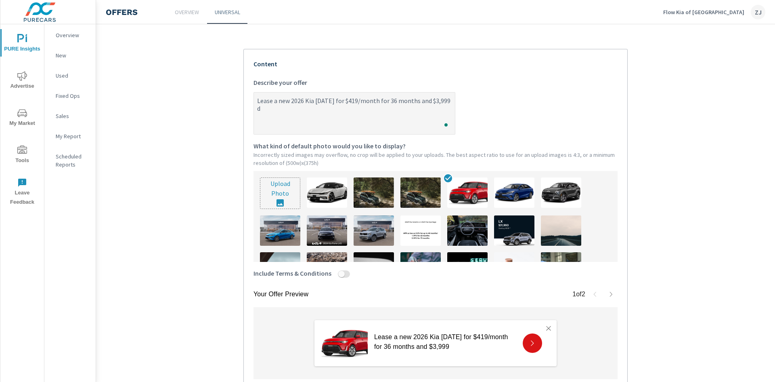
type textarea "Lease a new 2026 Kia Carnival for $419/month for 36 months and $3,999 du"
type textarea "x"
type textarea "Lease a new 2026 Kia Carnival for $419/month for 36 months and $3,999 due"
type textarea "x"
type textarea "Lease a new 2026 Kia Carnival for $419/month for 36 months and $3,999 due"
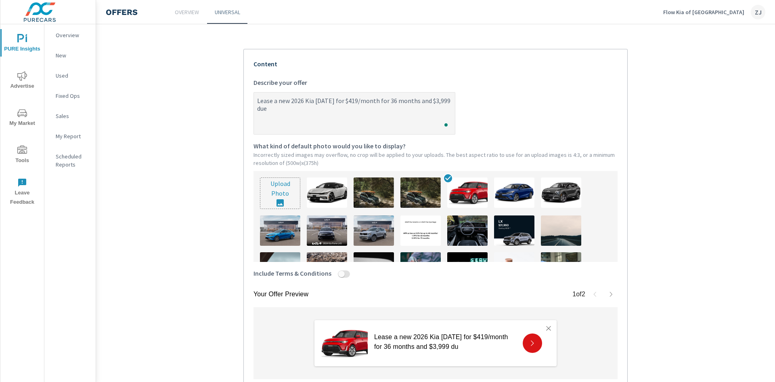
type textarea "x"
type textarea "Lease a new 2026 Kia Carnival for $419/month for 36 months and $3,999 due a"
type textarea "x"
type textarea "Lease a new 2026 Kia Carnival for $419/month for 36 months and $3,999 due at"
type textarea "x"
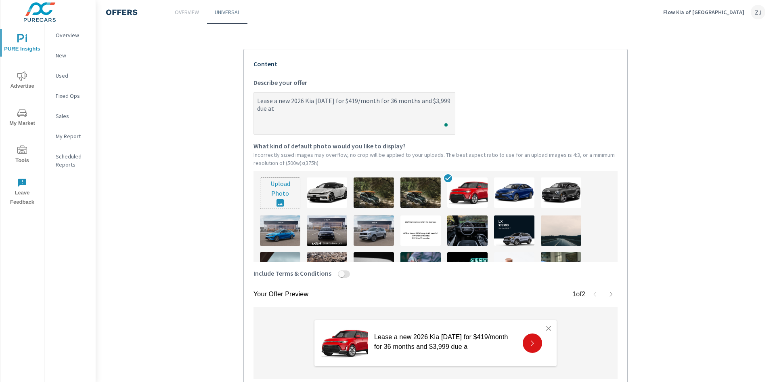
type textarea "Lease a new 2026 Kia Carnival for $419/month for 36 months and $3,999 due at"
type textarea "x"
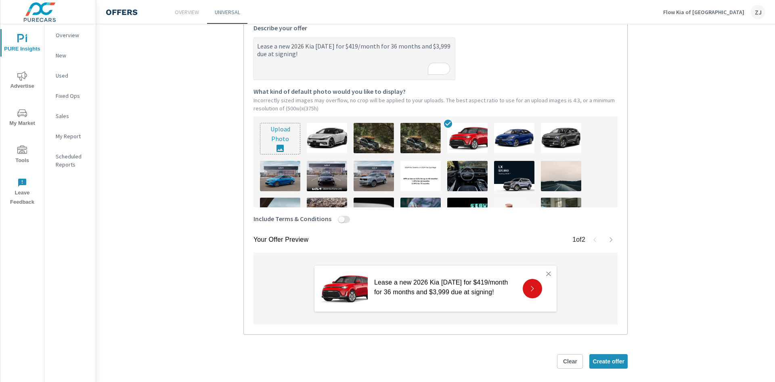
scroll to position [224, 0]
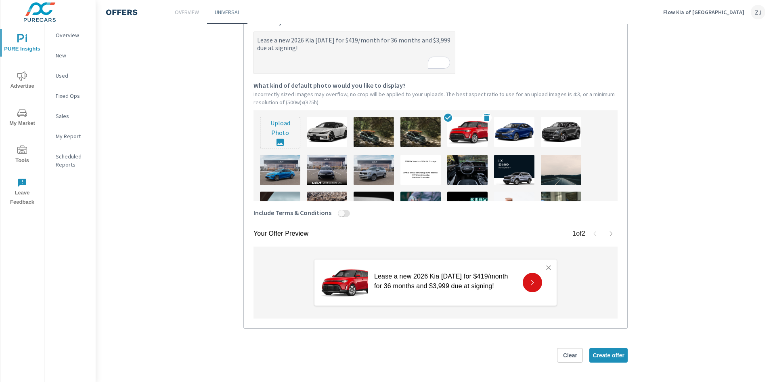
click at [466, 126] on img at bounding box center [468, 132] width 40 height 30
click at [337, 282] on img at bounding box center [343, 282] width 48 height 36
click at [608, 232] on icon "button" at bounding box center [611, 233] width 6 height 6
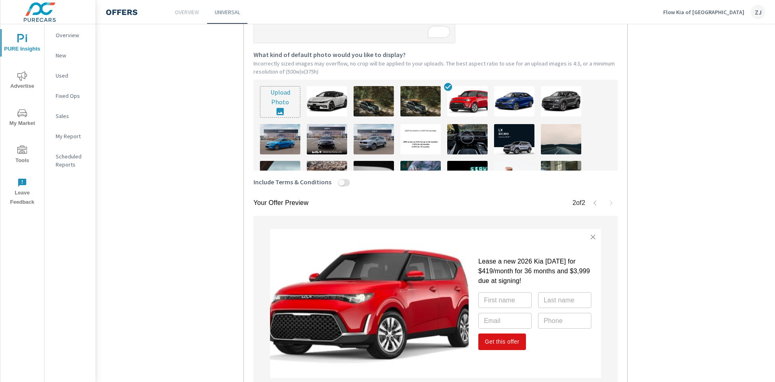
scroll to position [327, 0]
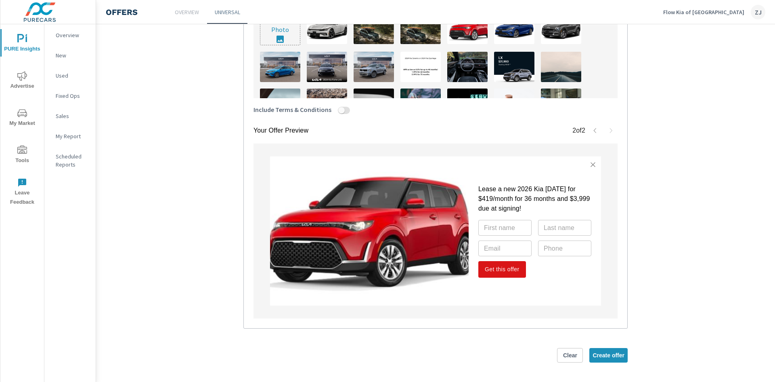
click at [592, 128] on icon "button" at bounding box center [595, 130] width 6 height 6
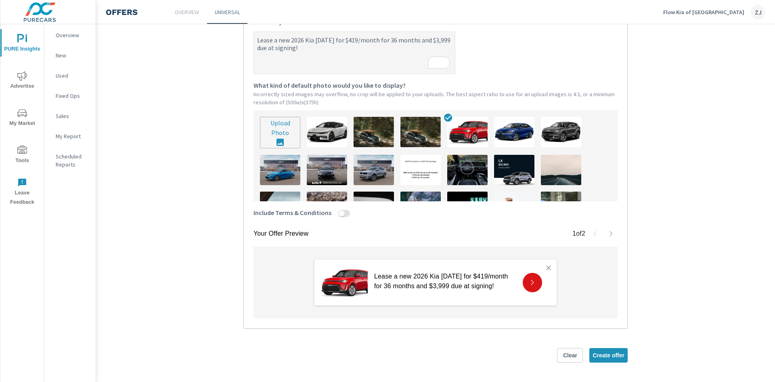
scroll to position [224, 0]
click at [339, 213] on input "Include Terms & Conditions" at bounding box center [341, 213] width 19 height 7
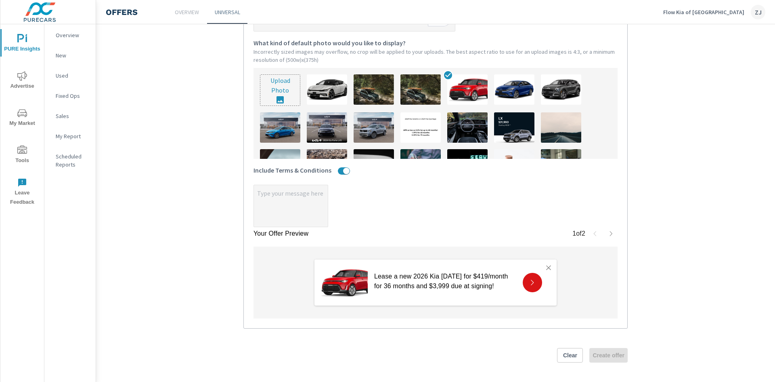
scroll to position [266, 0]
click at [269, 198] on textarea "x" at bounding box center [291, 206] width 74 height 40
paste textarea "New 2026 Kia Carnival $419 per month plus tax on a 36 month lease. $3,999 total…"
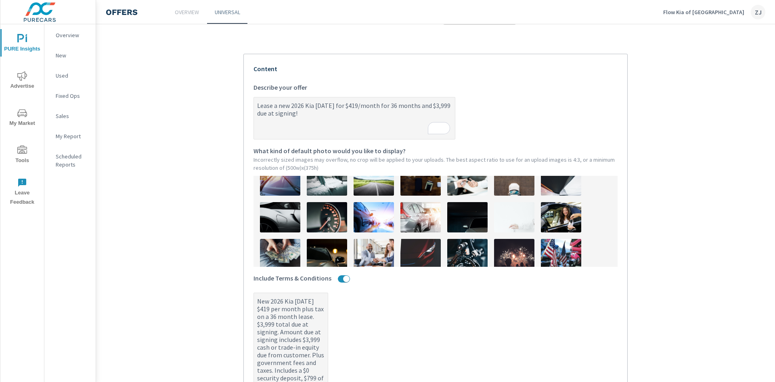
scroll to position [0, 0]
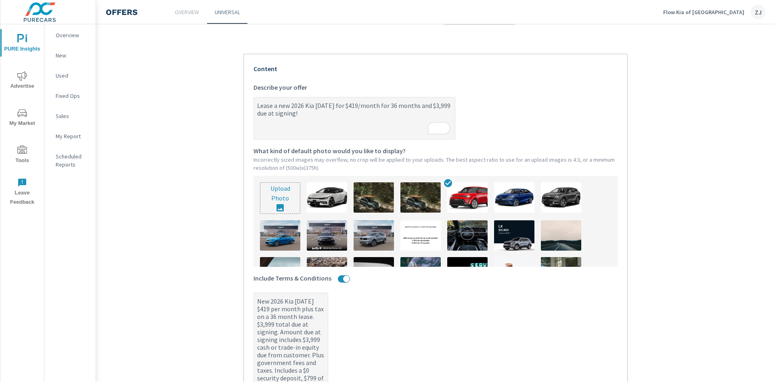
click at [275, 194] on input "file" at bounding box center [281, 198] width 40 height 31
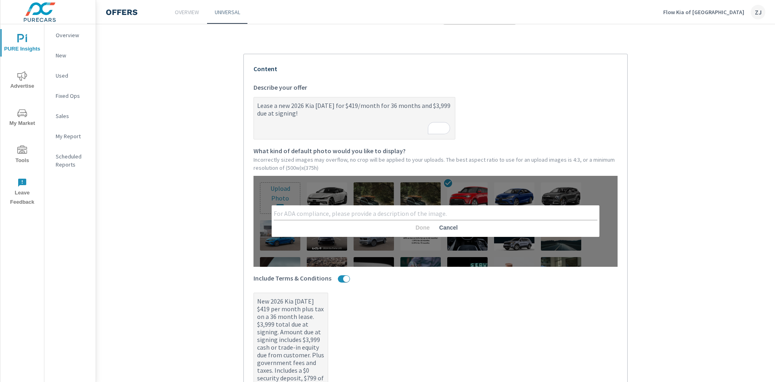
click at [450, 231] on span "Cancel" at bounding box center [448, 227] width 19 height 7
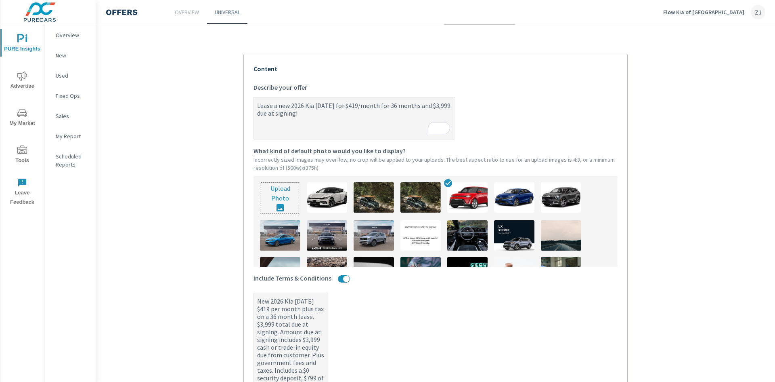
click at [275, 193] on input "file" at bounding box center [281, 198] width 40 height 31
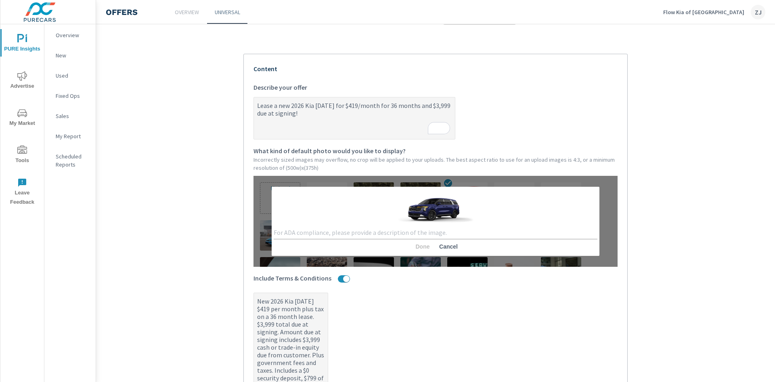
click at [390, 231] on textarea at bounding box center [436, 233] width 324 height 8
click at [413, 244] on span "Done" at bounding box center [422, 246] width 19 height 7
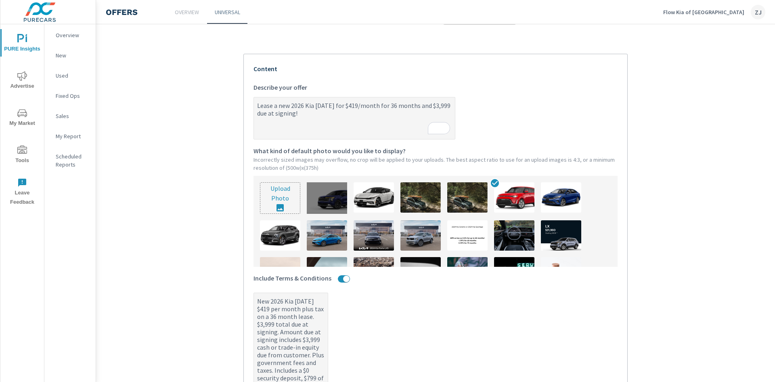
click at [335, 198] on div at bounding box center [327, 198] width 40 height 32
click at [330, 200] on div at bounding box center [327, 198] width 40 height 32
click at [330, 200] on img at bounding box center [327, 197] width 40 height 30
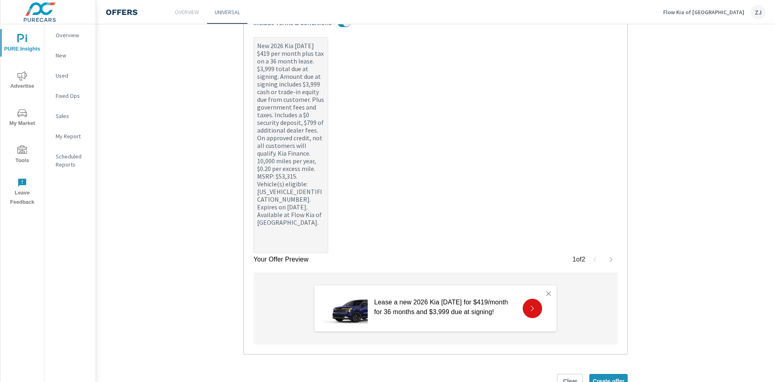
scroll to position [439, 0]
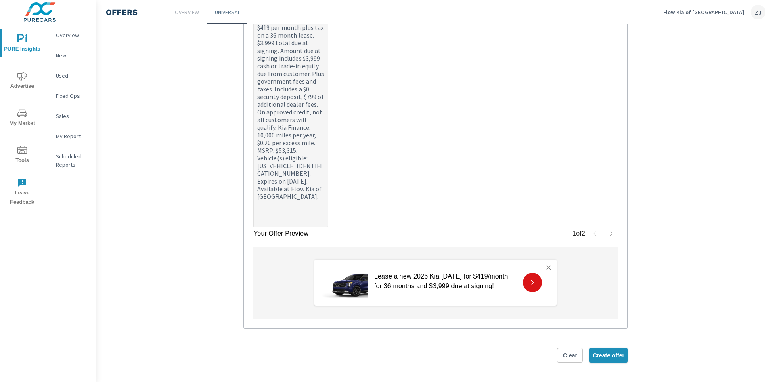
click at [608, 355] on span "Create offer" at bounding box center [609, 354] width 32 height 7
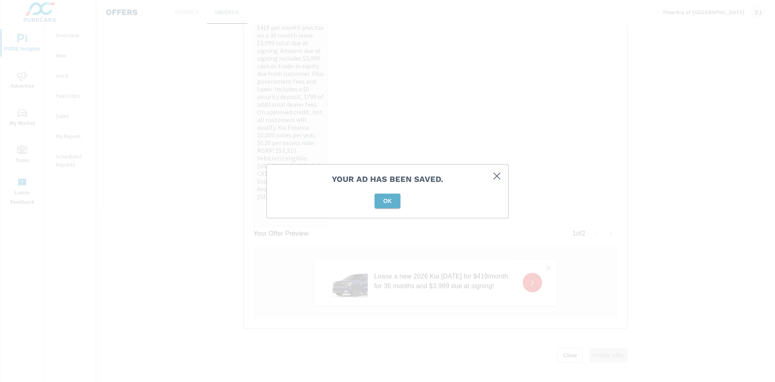
click at [387, 197] on span "OK" at bounding box center [387, 200] width 19 height 7
